Goal: Transaction & Acquisition: Purchase product/service

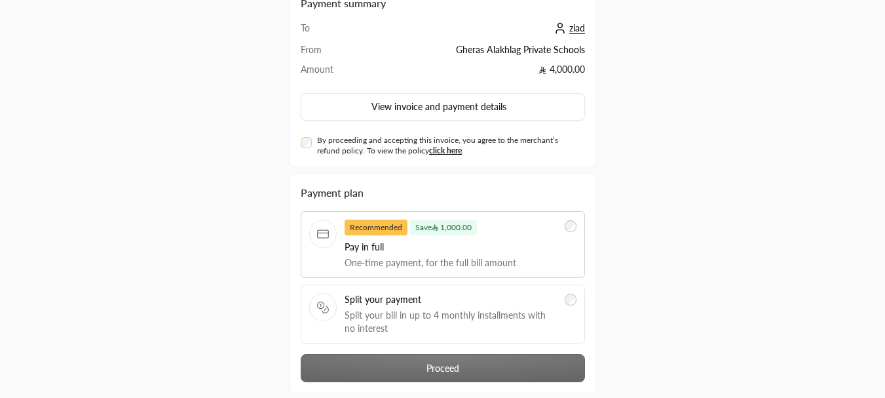
scroll to position [140, 0]
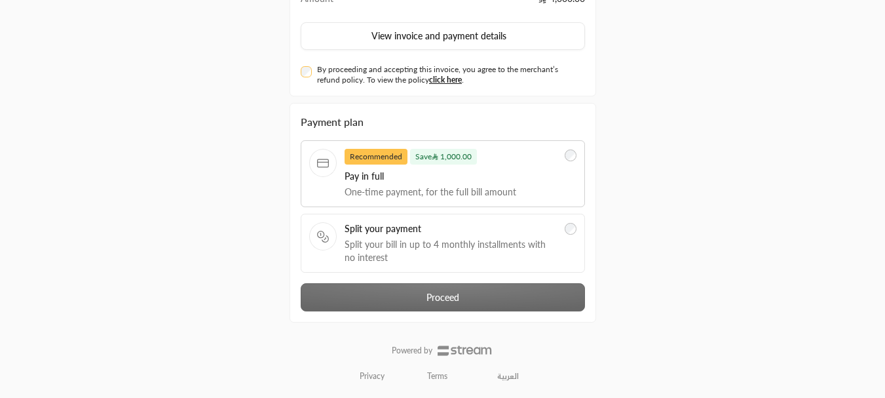
click at [314, 72] on div "By proceeding and accepting this invoice, you agree to the merchant’s refund po…" at bounding box center [443, 74] width 284 height 21
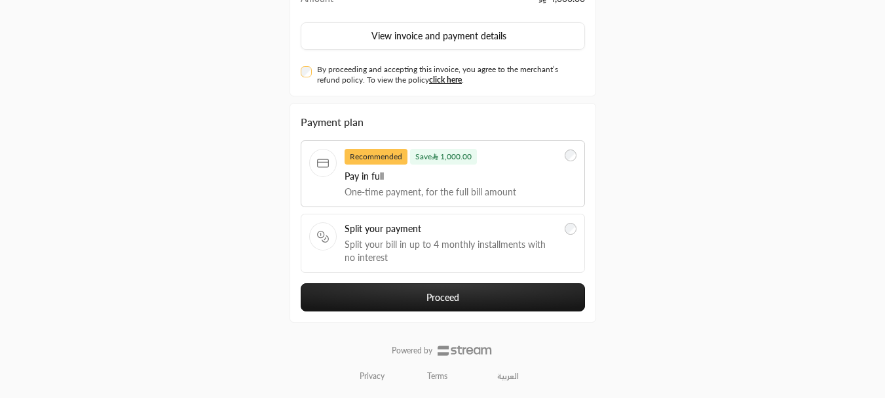
click at [360, 291] on button "Proceed" at bounding box center [443, 297] width 284 height 28
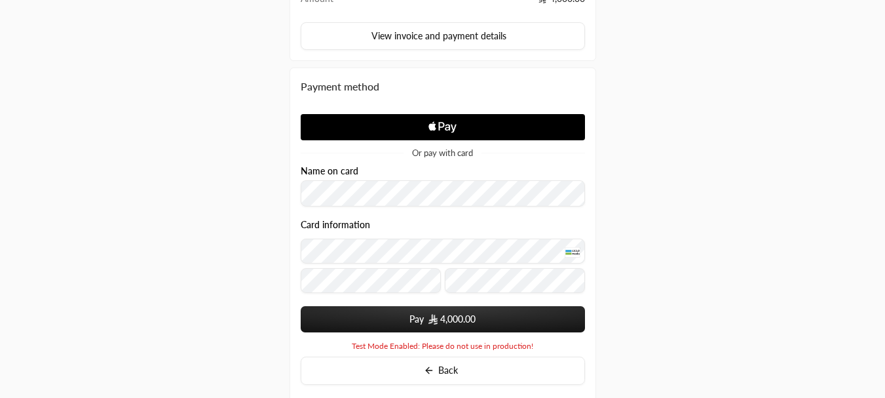
click at [437, 313] on span "4,000.00" at bounding box center [452, 318] width 48 height 13
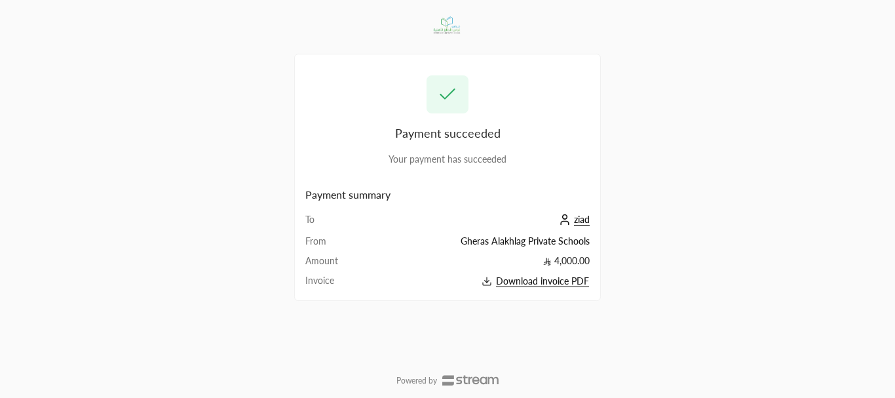
click at [583, 217] on span "ziad" at bounding box center [582, 219] width 16 height 12
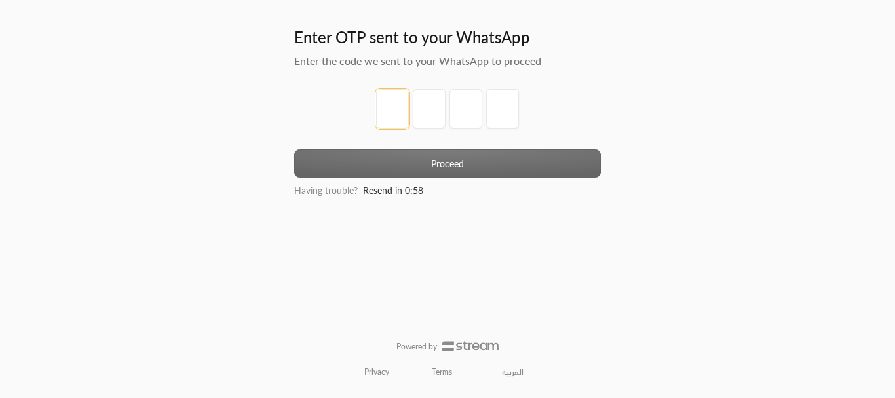
click at [392, 102] on input "tel" at bounding box center [392, 108] width 33 height 39
type input "1"
type input "2"
type input "3"
type input "4"
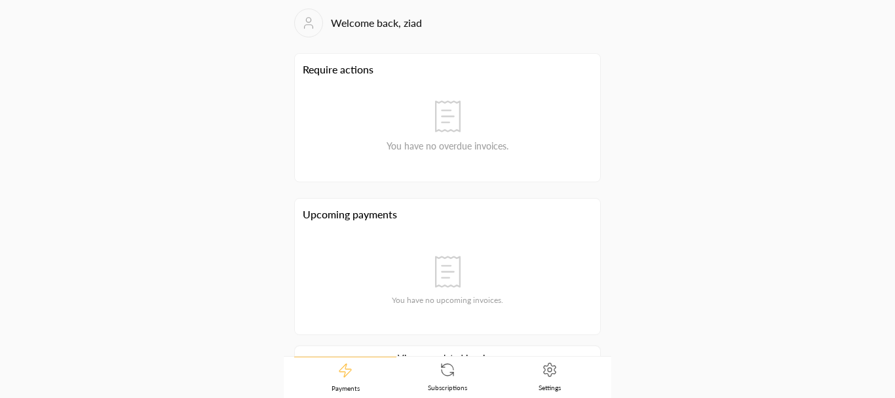
click at [538, 370] on link "Settings" at bounding box center [549, 376] width 102 height 41
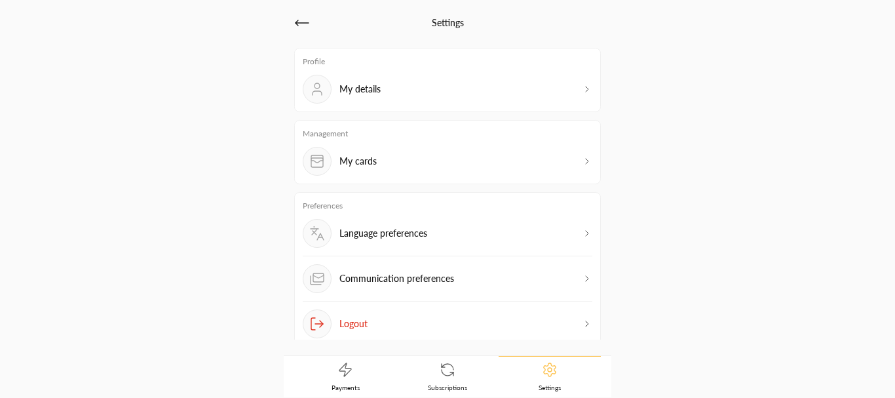
click at [451, 100] on div "My details" at bounding box center [447, 89] width 289 height 29
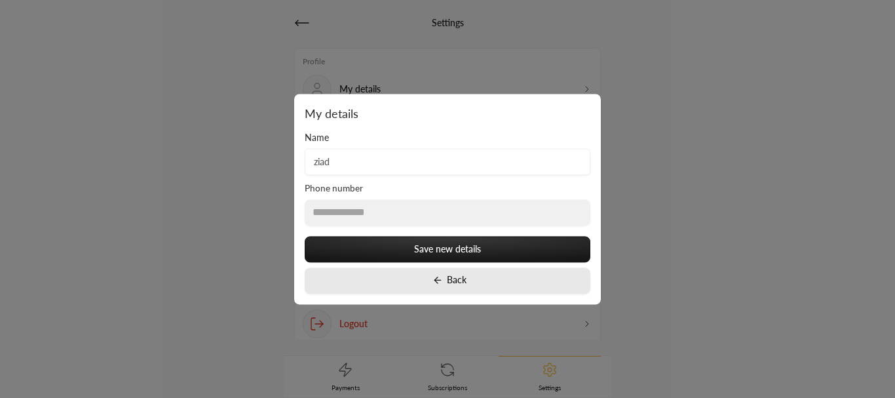
click at [434, 272] on button "Back" at bounding box center [448, 280] width 286 height 26
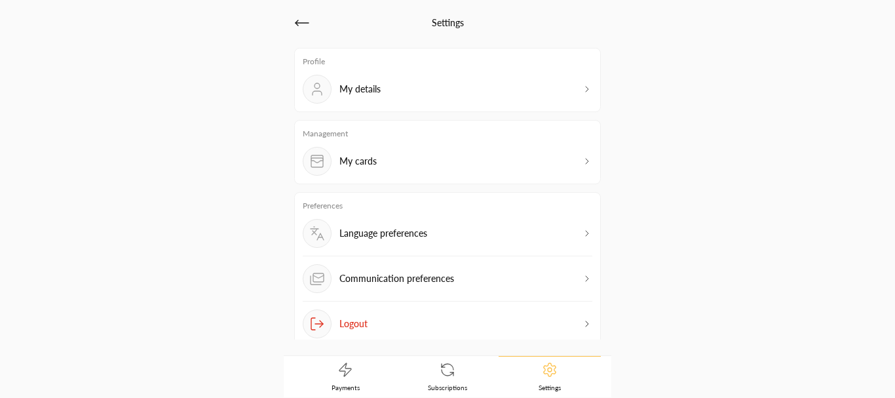
click at [363, 159] on p "My cards" at bounding box center [357, 161] width 37 height 13
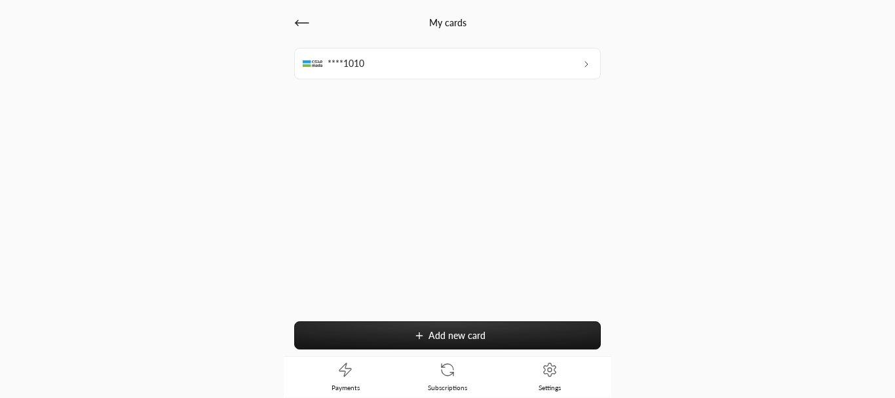
click at [464, 75] on div "****1010" at bounding box center [447, 63] width 306 height 31
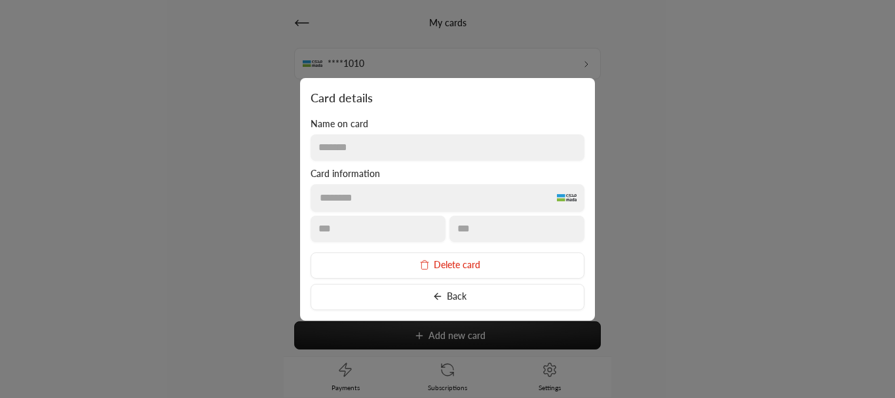
click at [439, 272] on button "Delete card" at bounding box center [447, 265] width 274 height 26
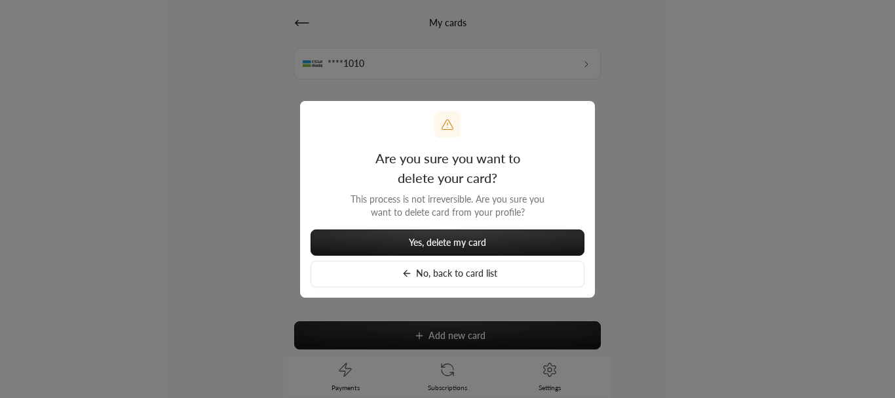
click at [437, 237] on span "Yes, delete my card" at bounding box center [447, 241] width 77 height 11
